Goal: Task Accomplishment & Management: Use online tool/utility

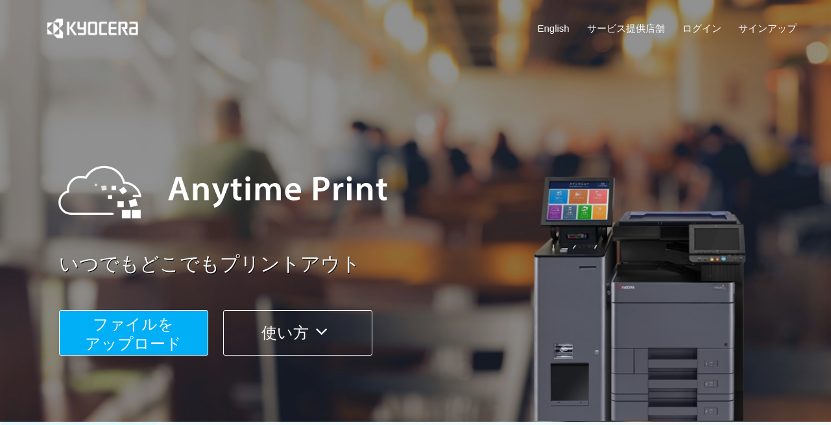
click at [113, 325] on span "ファイルを ​​アップロード" at bounding box center [133, 333] width 97 height 37
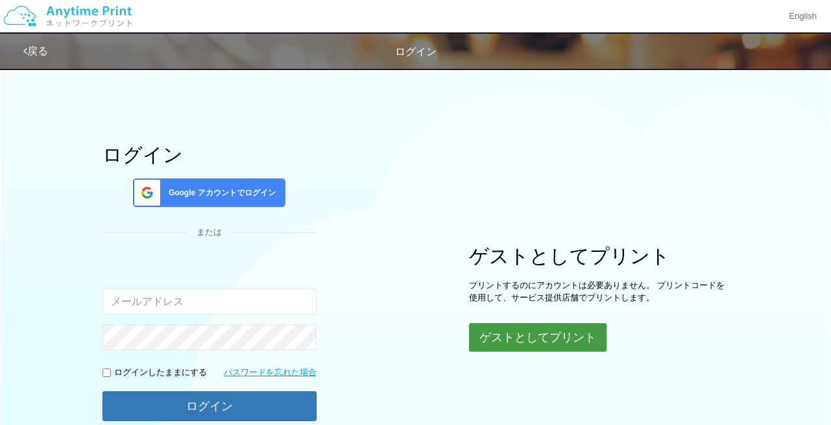
click at [533, 343] on button "ゲストとしてプリント" at bounding box center [538, 337] width 138 height 29
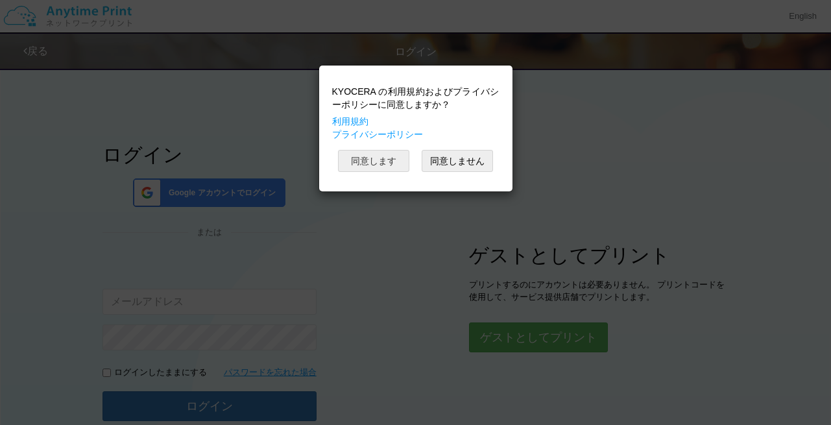
click at [396, 167] on button "同意します" at bounding box center [373, 161] width 71 height 22
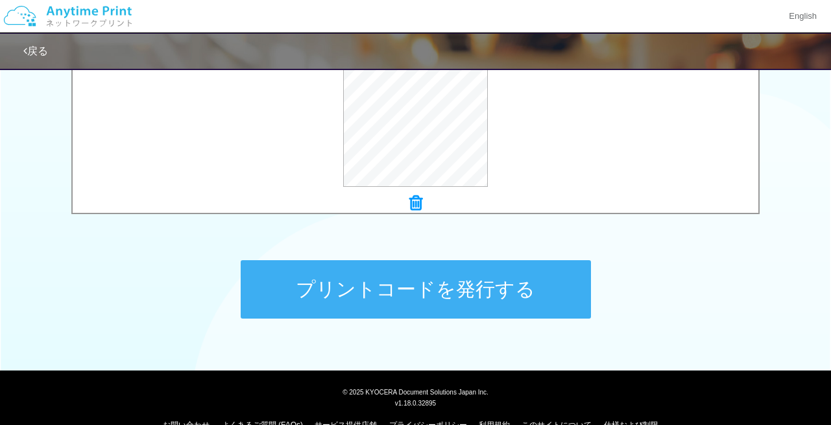
scroll to position [539, 0]
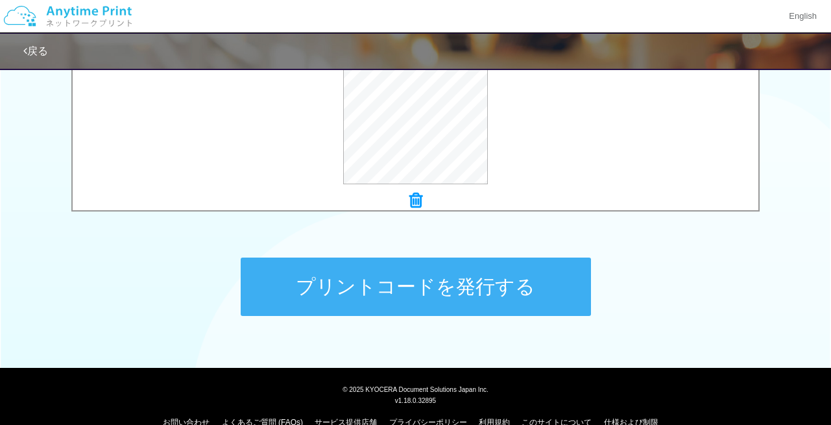
click at [522, 272] on button "プリントコードを発行する" at bounding box center [416, 287] width 350 height 58
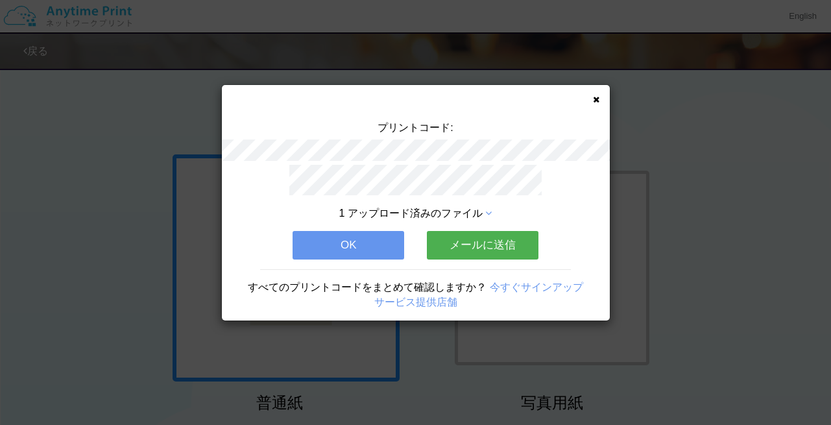
click at [469, 236] on button "メールに送信" at bounding box center [483, 245] width 112 height 29
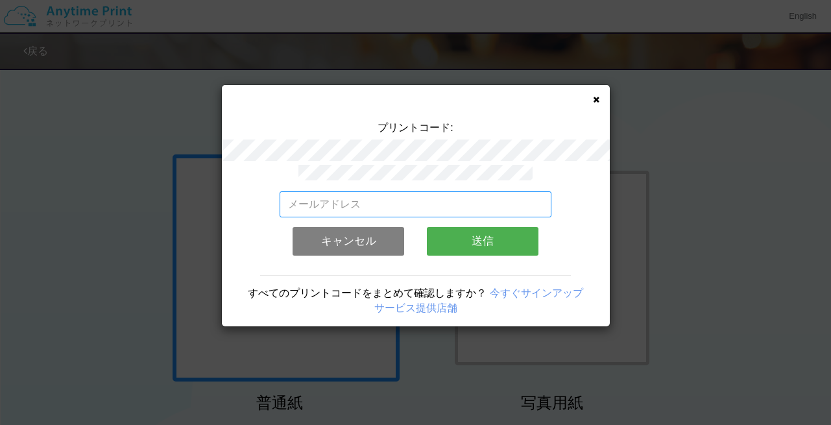
click at [427, 200] on input "email" at bounding box center [416, 204] width 272 height 26
type input "[EMAIL_ADDRESS][DOMAIN_NAME]"
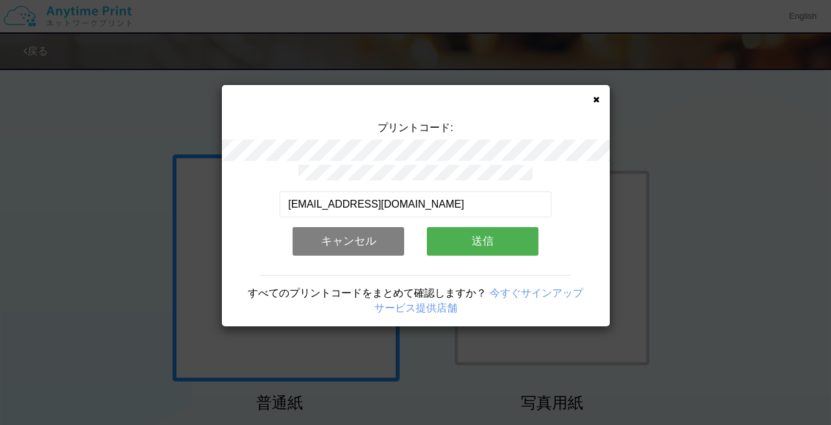
click at [450, 242] on button "送信" at bounding box center [483, 241] width 112 height 29
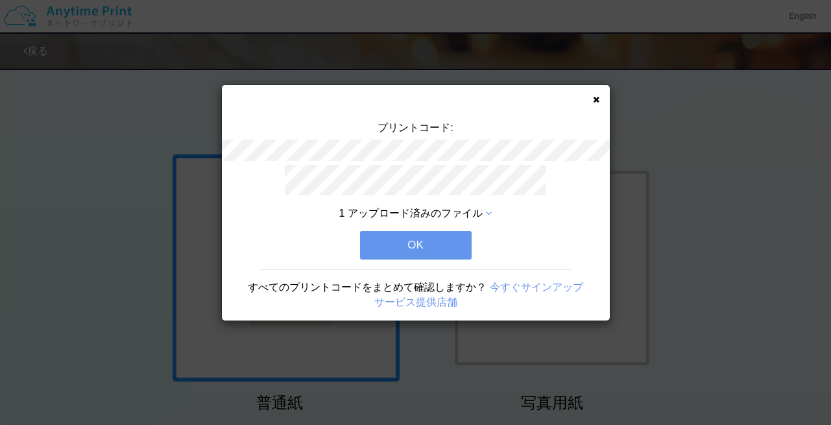
click at [450, 242] on button "OK" at bounding box center [416, 245] width 112 height 29
